Goal: Use online tool/utility: Utilize a website feature to perform a specific function

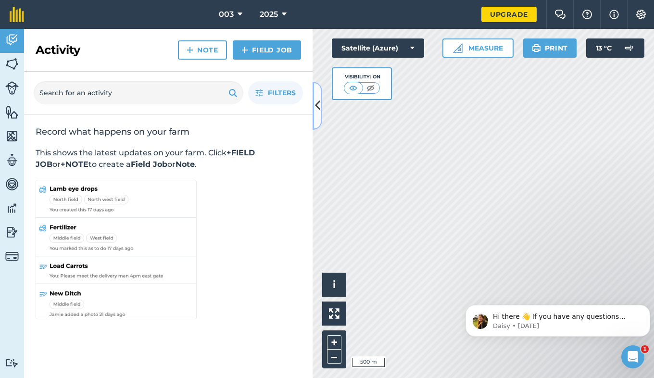
click at [318, 113] on icon at bounding box center [317, 105] width 5 height 17
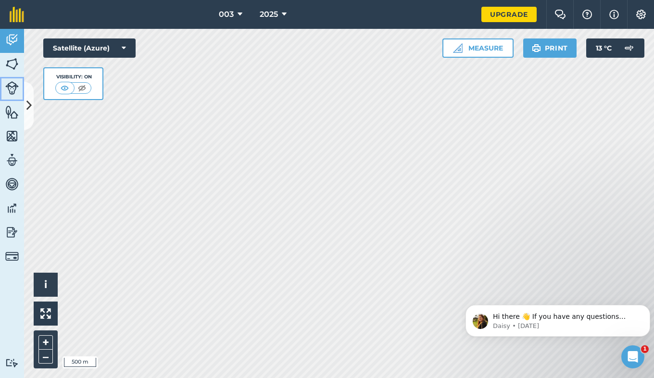
click at [13, 83] on img at bounding box center [11, 87] width 13 height 13
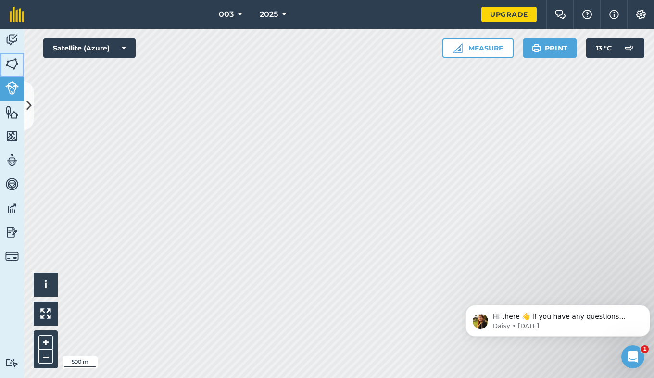
click at [13, 66] on img at bounding box center [11, 64] width 13 height 14
click at [14, 112] on img at bounding box center [11, 112] width 13 height 14
click at [30, 111] on icon at bounding box center [28, 105] width 5 height 17
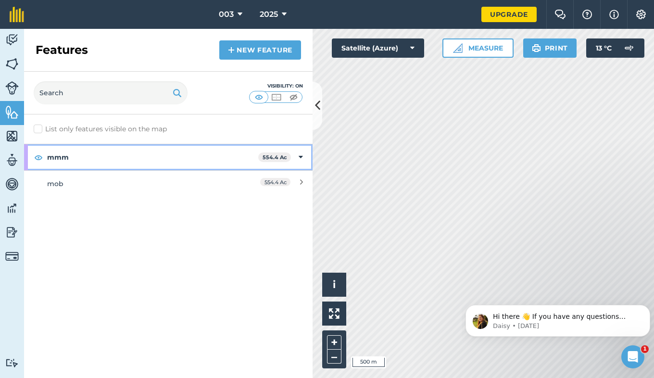
click at [234, 157] on strong "mmm" at bounding box center [152, 157] width 211 height 26
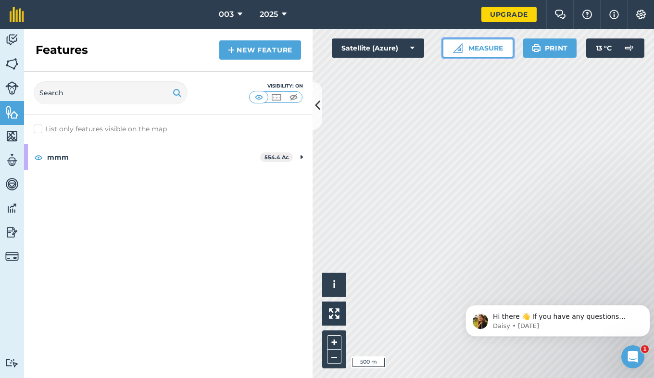
click at [475, 53] on button "Measure" at bounding box center [478, 47] width 71 height 19
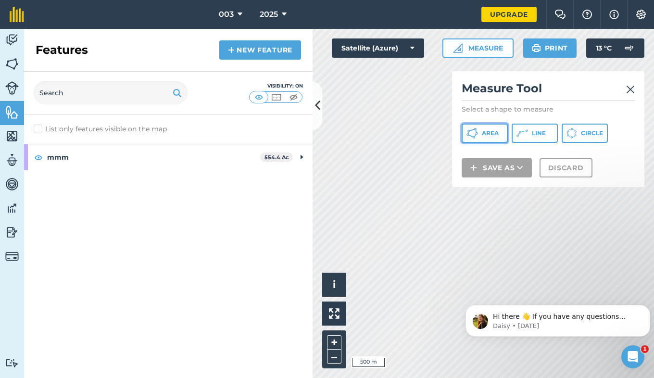
click at [493, 130] on span "Area" at bounding box center [490, 133] width 17 height 8
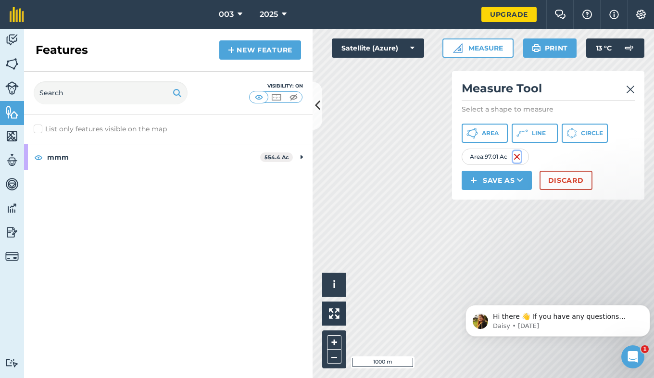
click at [521, 157] on img at bounding box center [517, 157] width 8 height 12
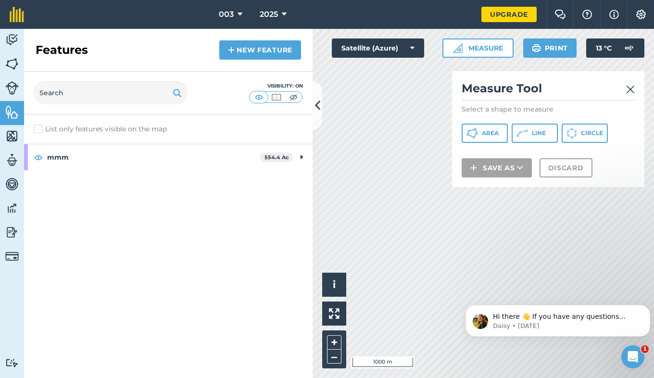
click at [629, 89] on img at bounding box center [630, 90] width 9 height 12
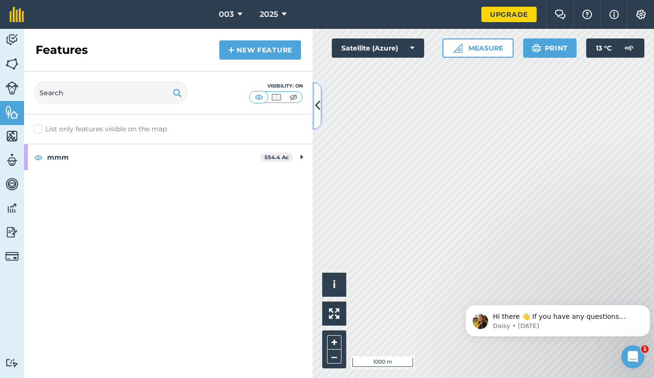
click at [317, 121] on button at bounding box center [318, 106] width 10 height 48
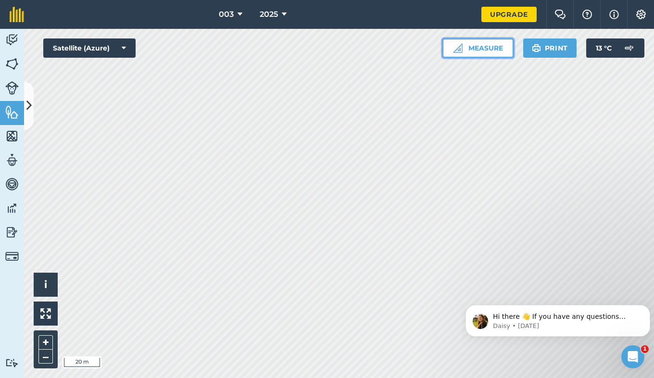
click at [487, 46] on button "Measure" at bounding box center [478, 47] width 71 height 19
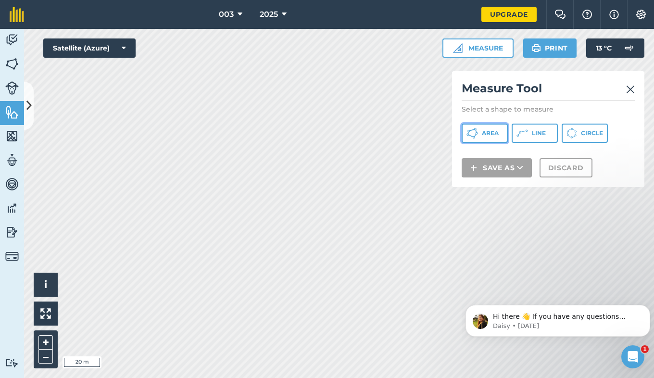
click at [488, 128] on button "Area" at bounding box center [485, 133] width 46 height 19
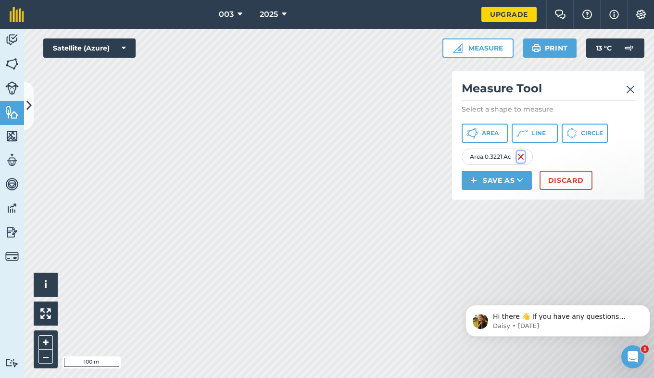
click at [520, 156] on img at bounding box center [521, 157] width 8 height 12
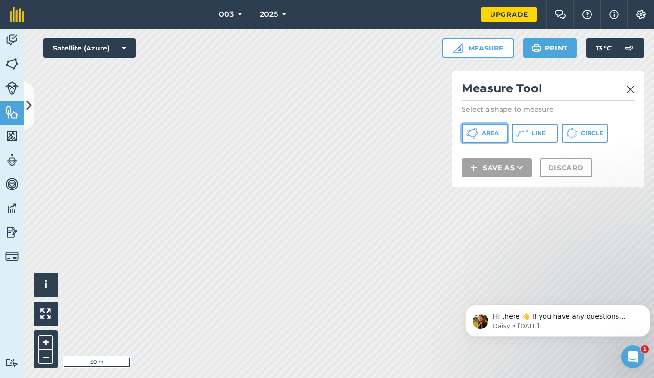
click at [490, 131] on span "Area" at bounding box center [490, 133] width 17 height 8
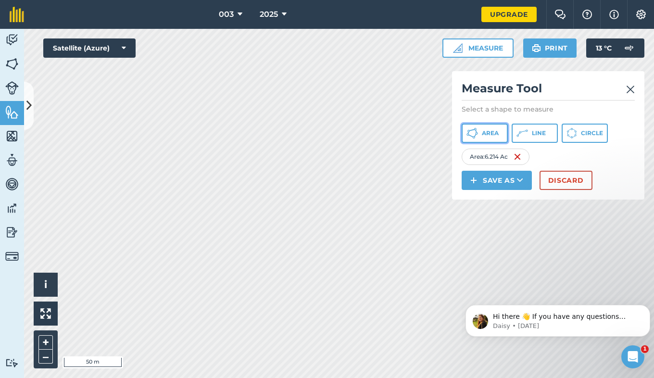
click at [479, 130] on button "Area" at bounding box center [485, 133] width 46 height 19
click at [524, 159] on img at bounding box center [521, 157] width 8 height 12
click at [520, 156] on img at bounding box center [518, 157] width 8 height 12
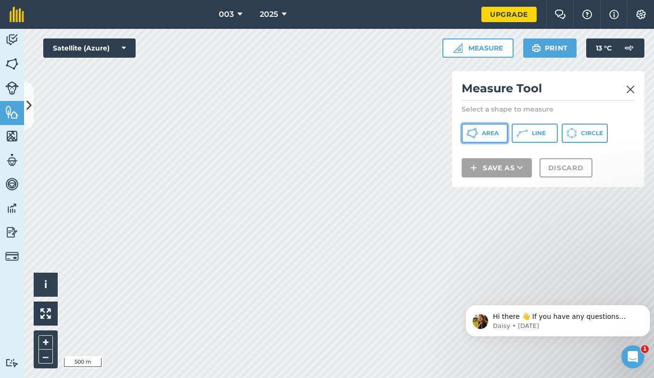
click at [488, 130] on span "Area" at bounding box center [490, 133] width 17 height 8
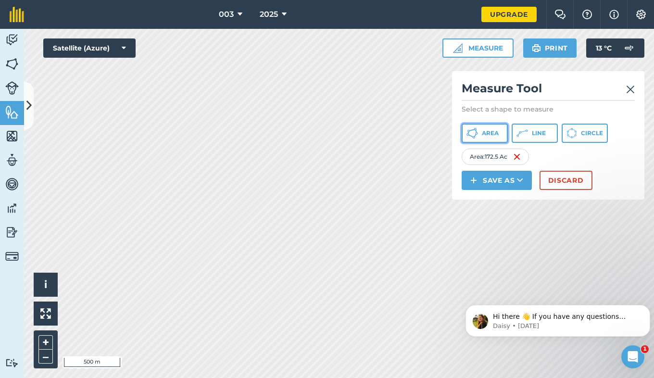
click at [492, 136] on span "Area" at bounding box center [490, 133] width 17 height 8
click at [522, 158] on img at bounding box center [521, 157] width 8 height 12
click at [522, 158] on img at bounding box center [519, 157] width 8 height 12
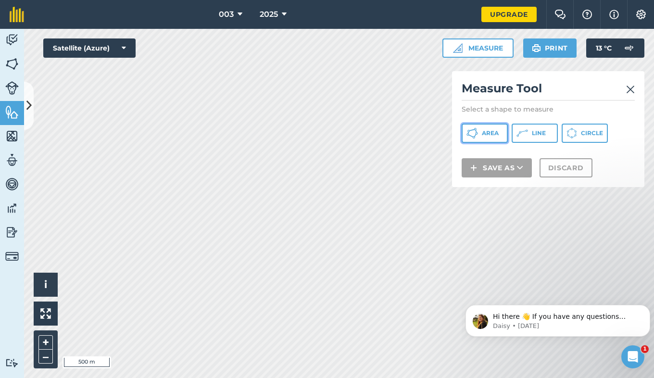
click at [489, 129] on span "Area" at bounding box center [490, 133] width 17 height 8
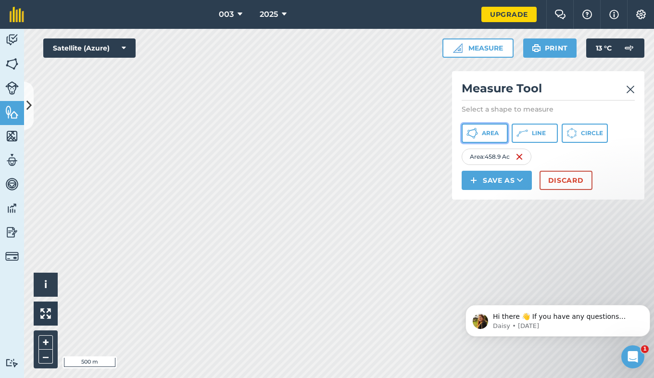
click at [493, 132] on span "Area" at bounding box center [490, 133] width 17 height 8
click at [527, 161] on img at bounding box center [523, 157] width 8 height 12
click at [528, 161] on div "Area : 253.8 Ac" at bounding box center [496, 157] width 69 height 16
drag, startPoint x: 528, startPoint y: 161, endPoint x: 520, endPoint y: 155, distance: 9.6
click at [520, 155] on img at bounding box center [519, 157] width 8 height 12
